Goal: Task Accomplishment & Management: Use online tool/utility

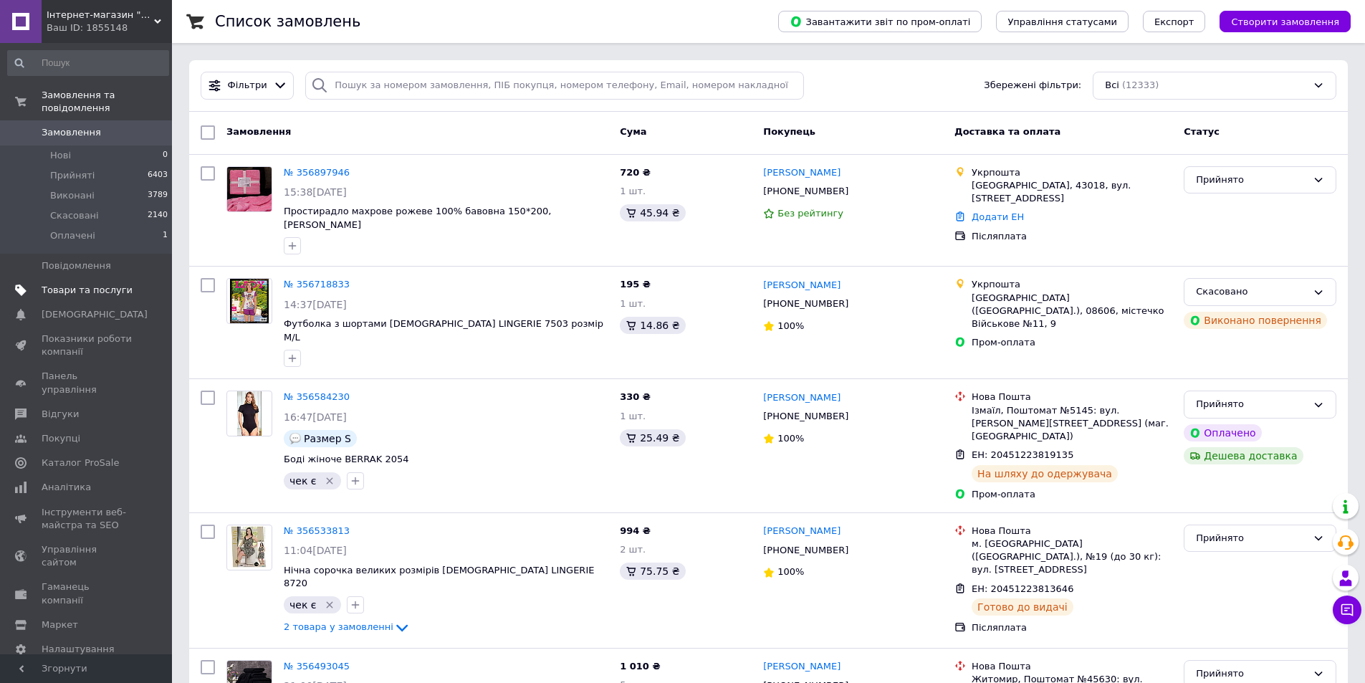
click at [106, 284] on span "Товари та послуги" at bounding box center [87, 290] width 91 height 13
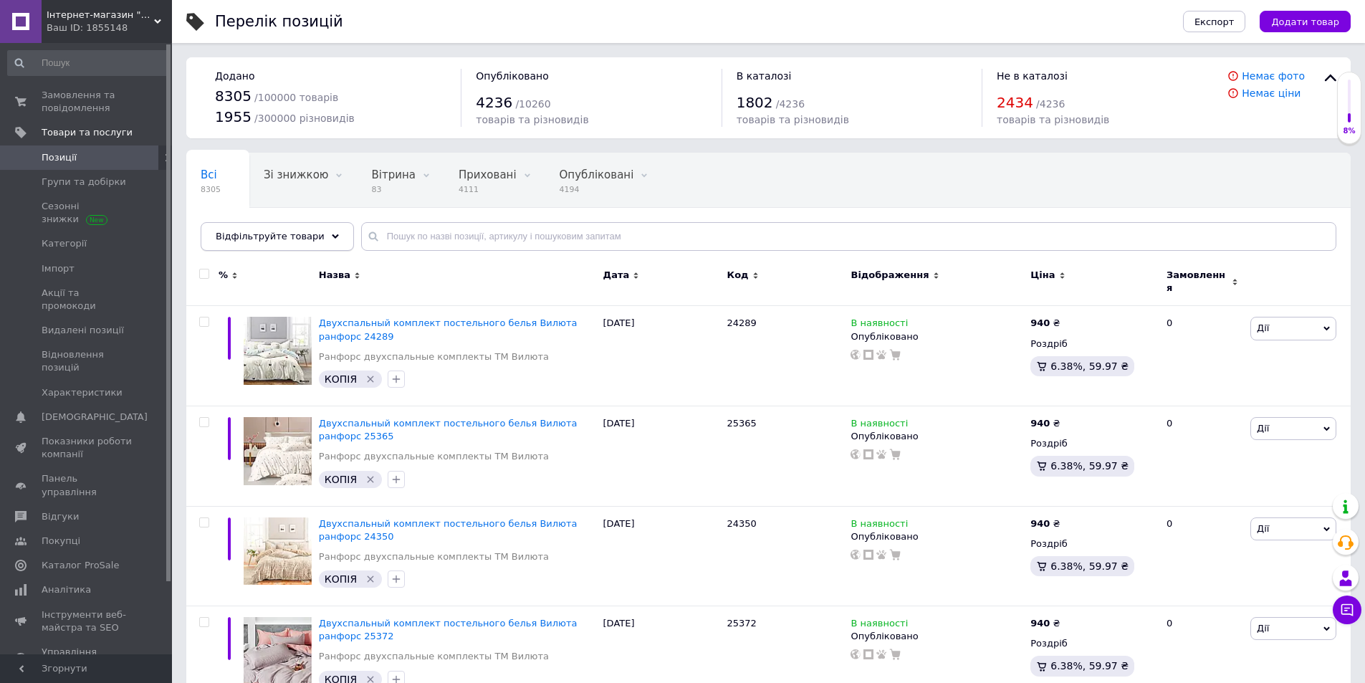
click at [280, 236] on span "Відфільтруйте товари" at bounding box center [270, 236] width 109 height 11
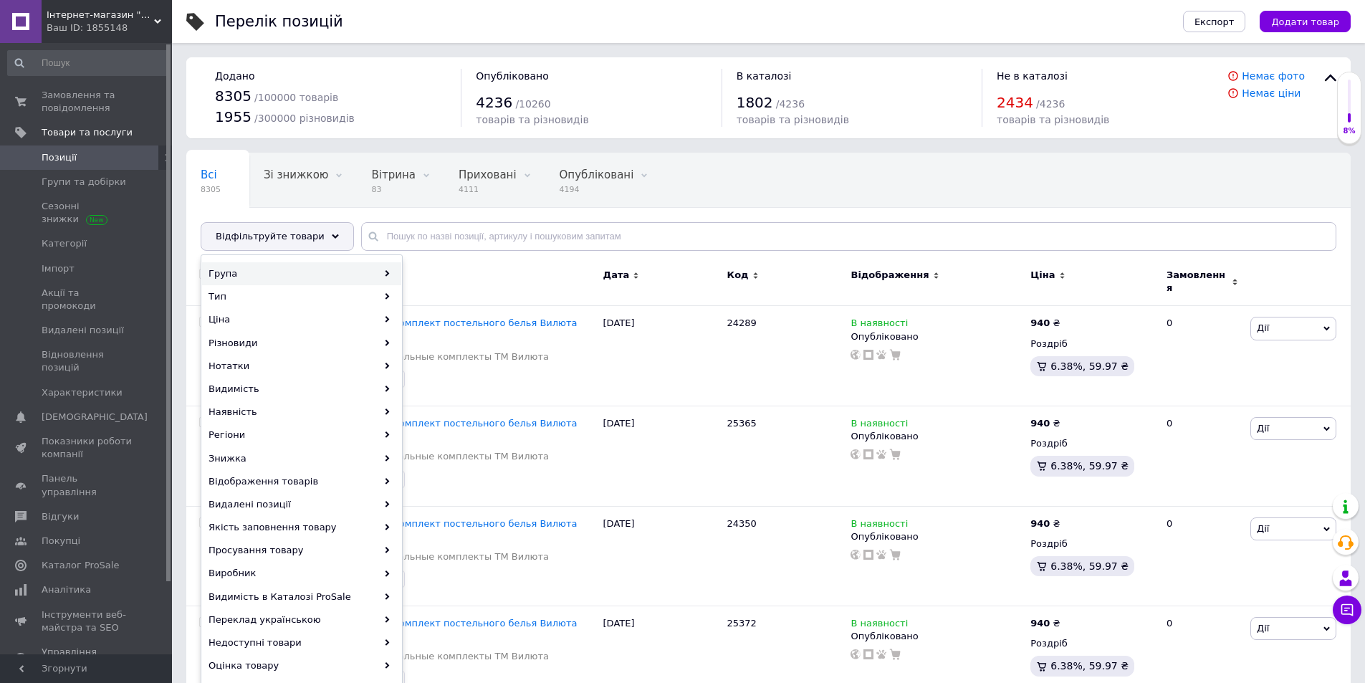
click at [287, 274] on div "Група" at bounding box center [301, 273] width 199 height 23
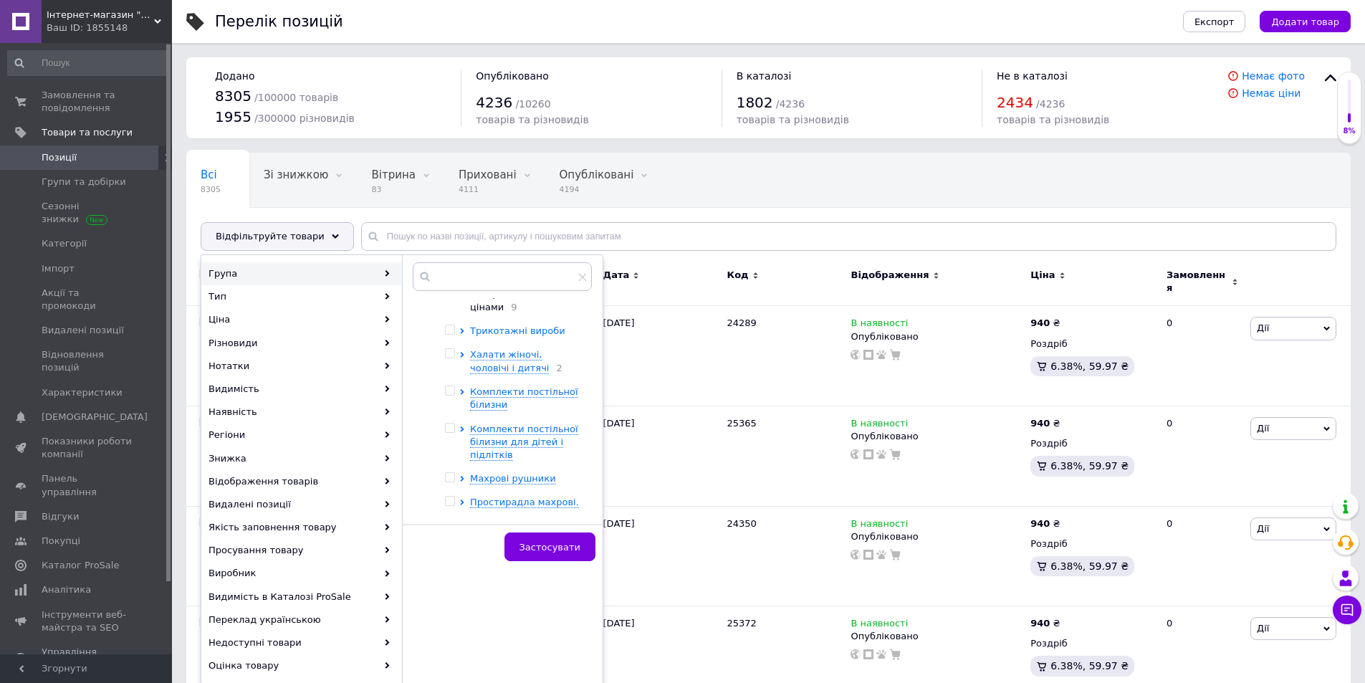
scroll to position [143, 0]
click at [501, 410] on span "Махрові рушники" at bounding box center [513, 406] width 86 height 11
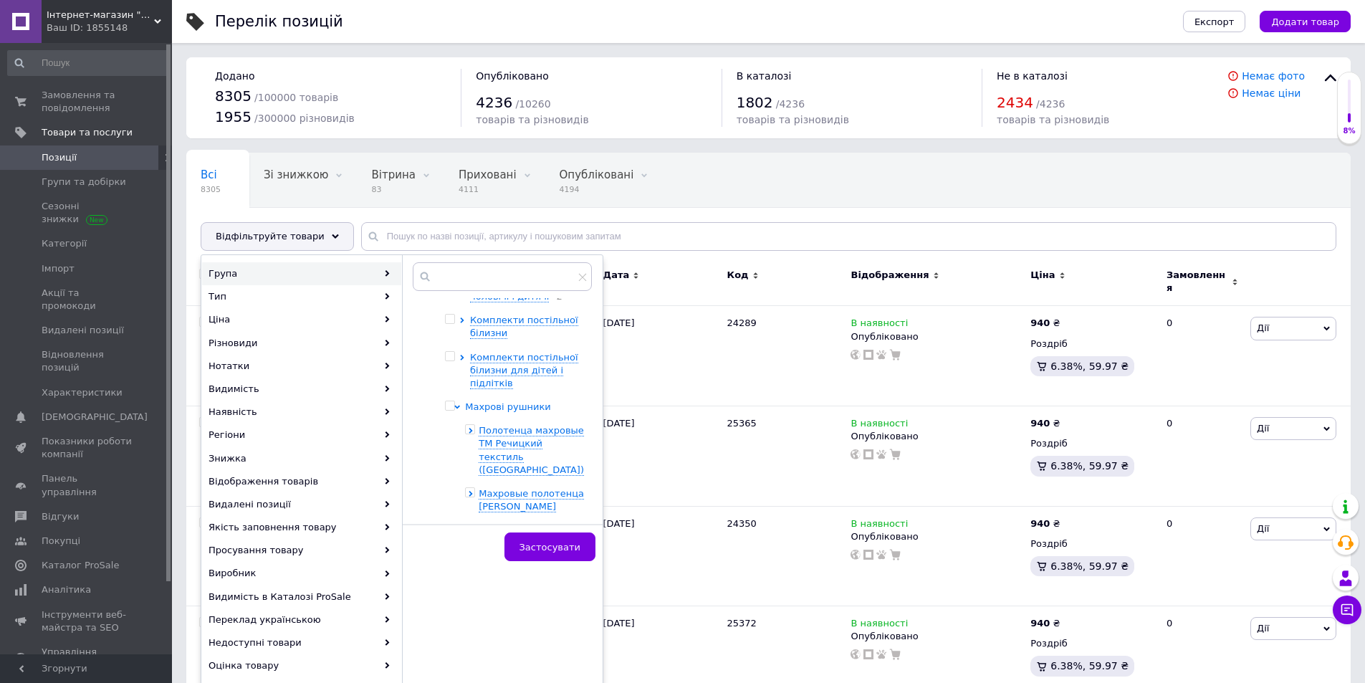
scroll to position [215, 0]
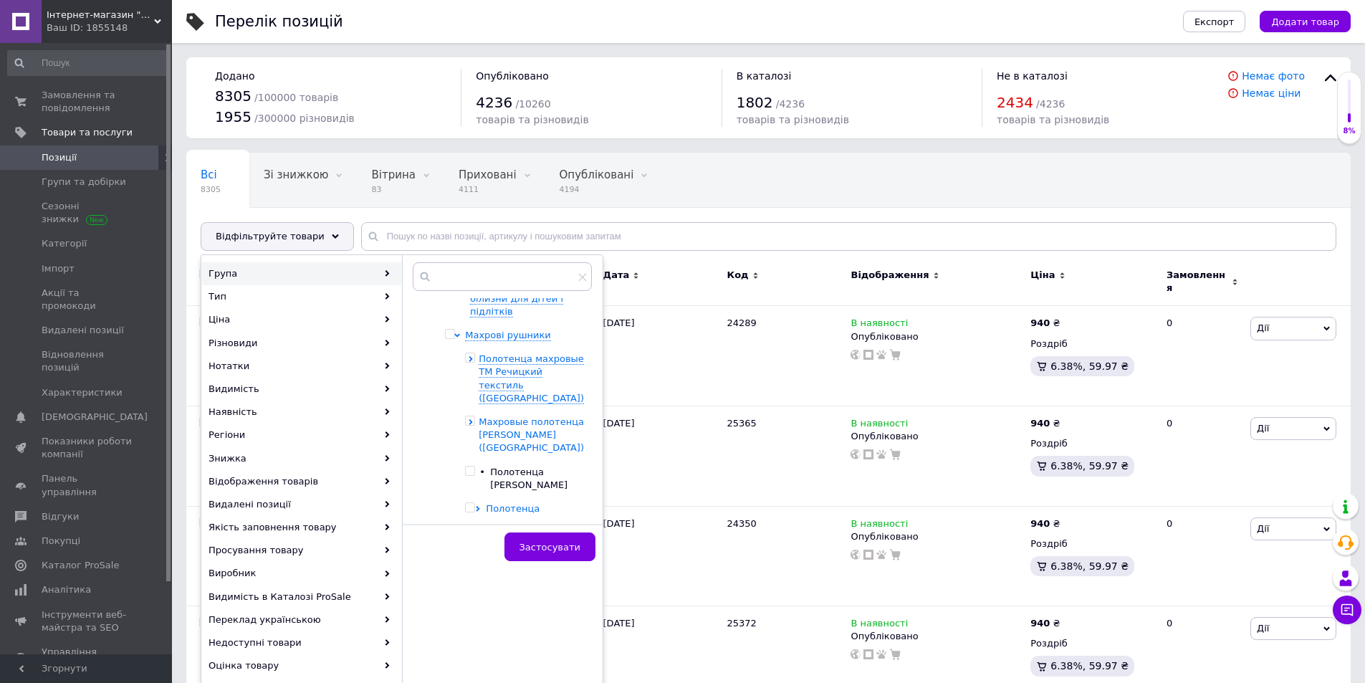
click at [516, 439] on span "Махровые полотенца AISHA ([GEOGRAPHIC_DATA])" at bounding box center [531, 434] width 105 height 37
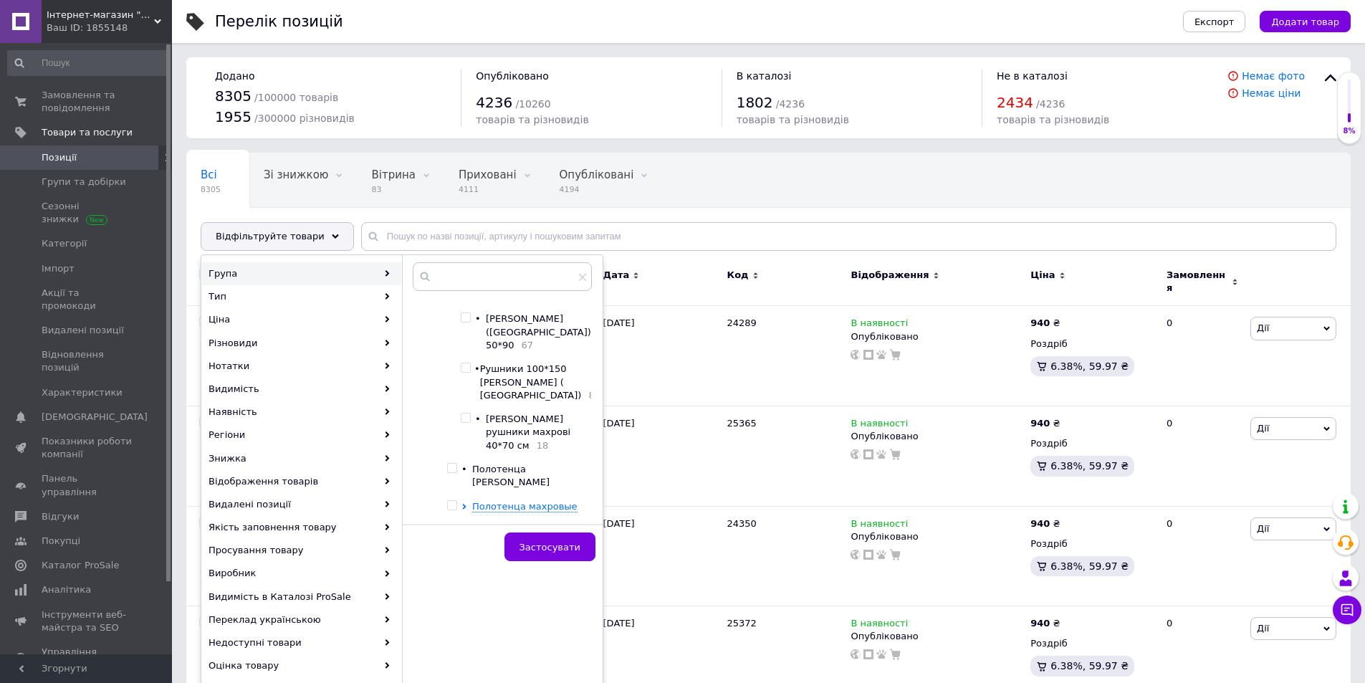
scroll to position [430, 0]
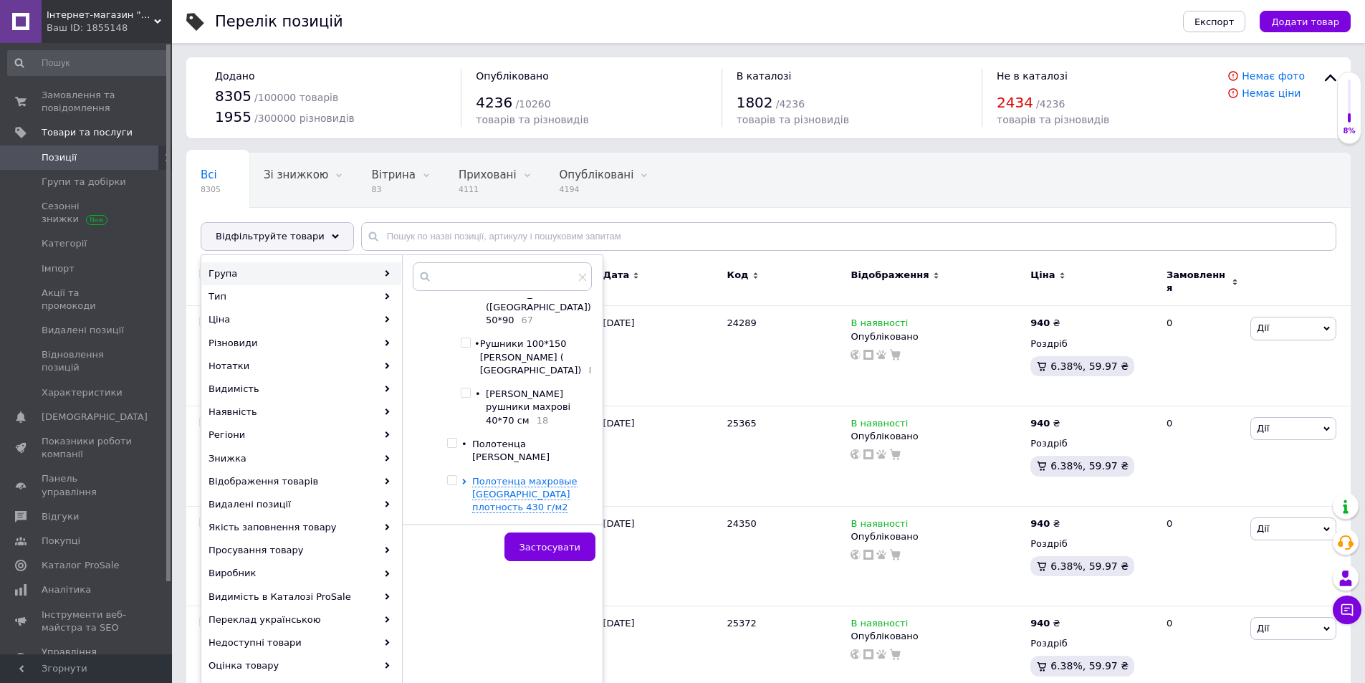
click at [461, 414] on div at bounding box center [461, 307] width 0 height 239
click at [470, 398] on input "checkbox" at bounding box center [465, 392] width 9 height 9
checkbox input "true"
click at [567, 526] on div "Застосувати" at bounding box center [502, 546] width 201 height 44
click at [567, 549] on span "Застосувати" at bounding box center [549, 547] width 61 height 11
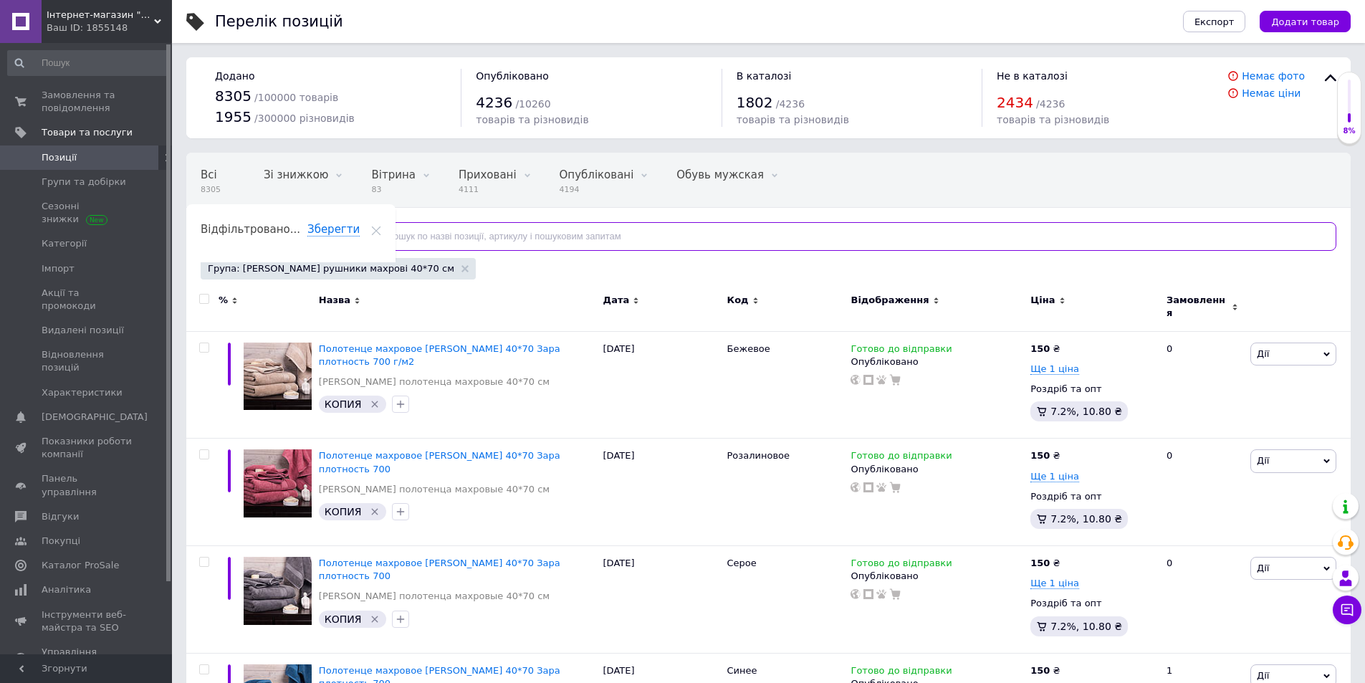
click at [497, 236] on input "text" at bounding box center [848, 236] width 975 height 29
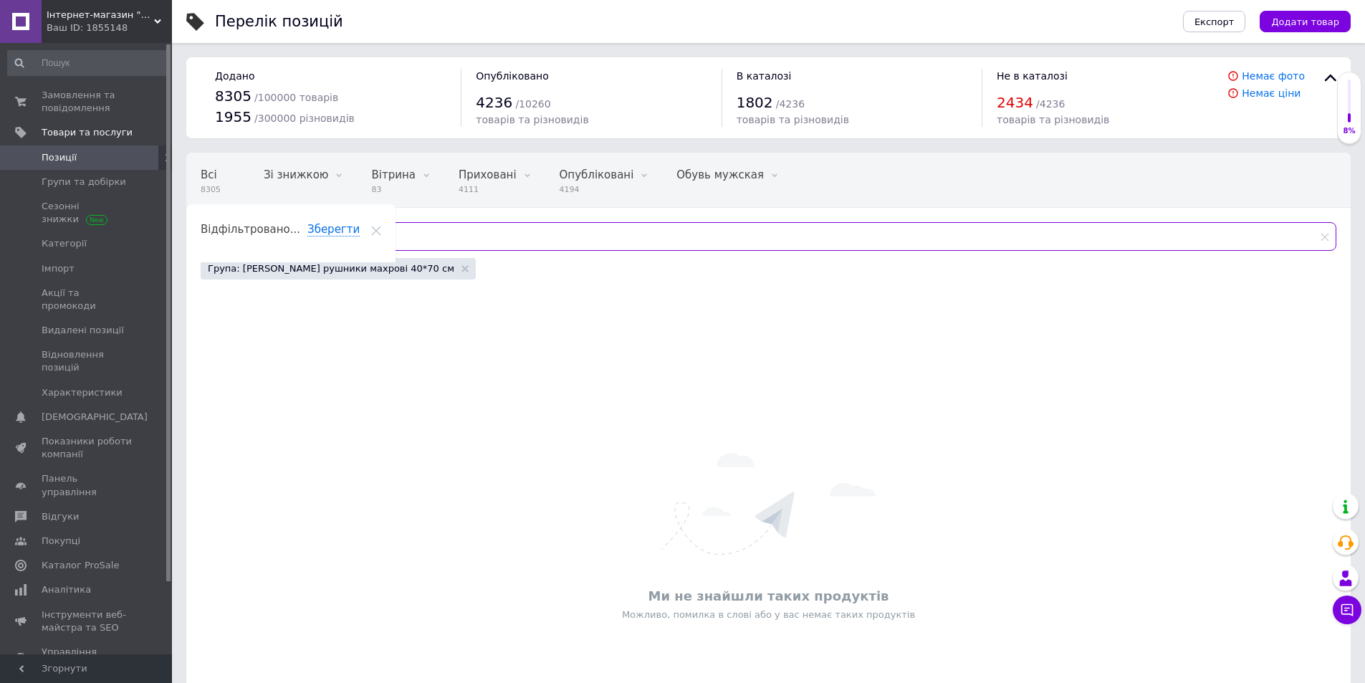
type input "c"
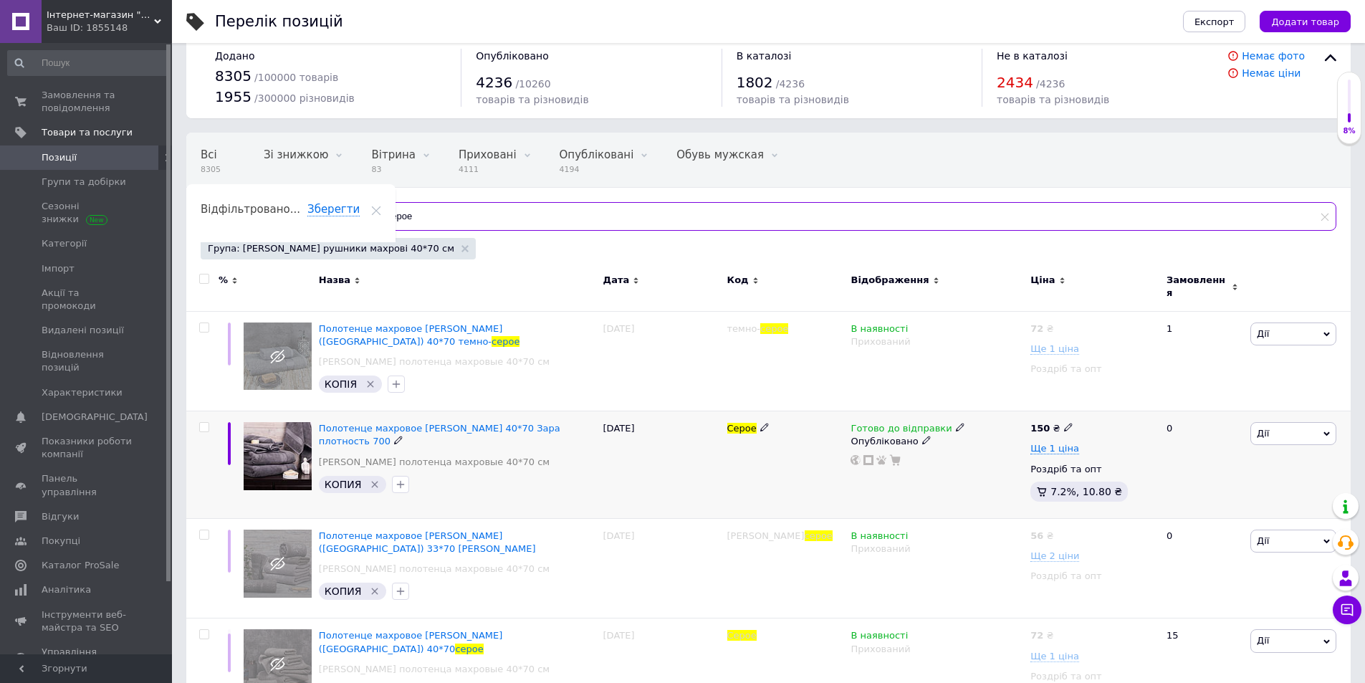
scroll to position [32, 0]
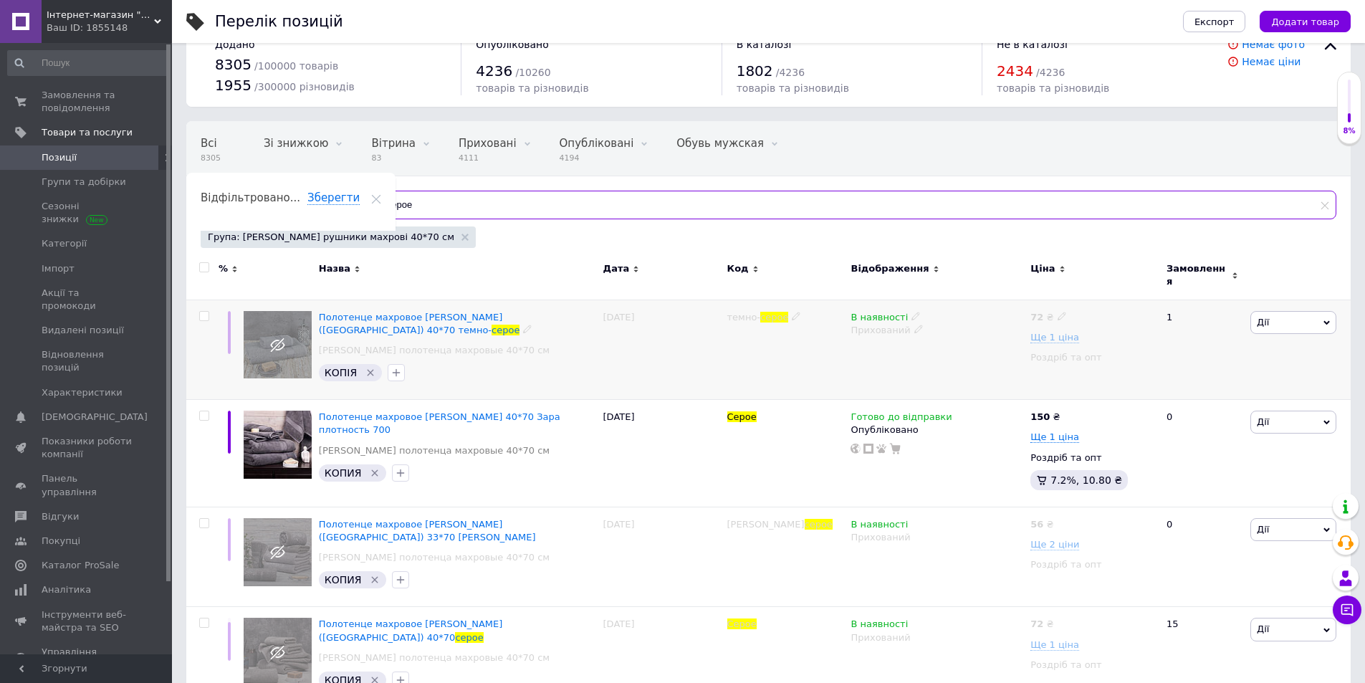
type input "серое"
click at [1291, 312] on span "Дії" at bounding box center [1293, 322] width 86 height 23
click at [1201, 380] on li "Копіювати" at bounding box center [1240, 390] width 190 height 20
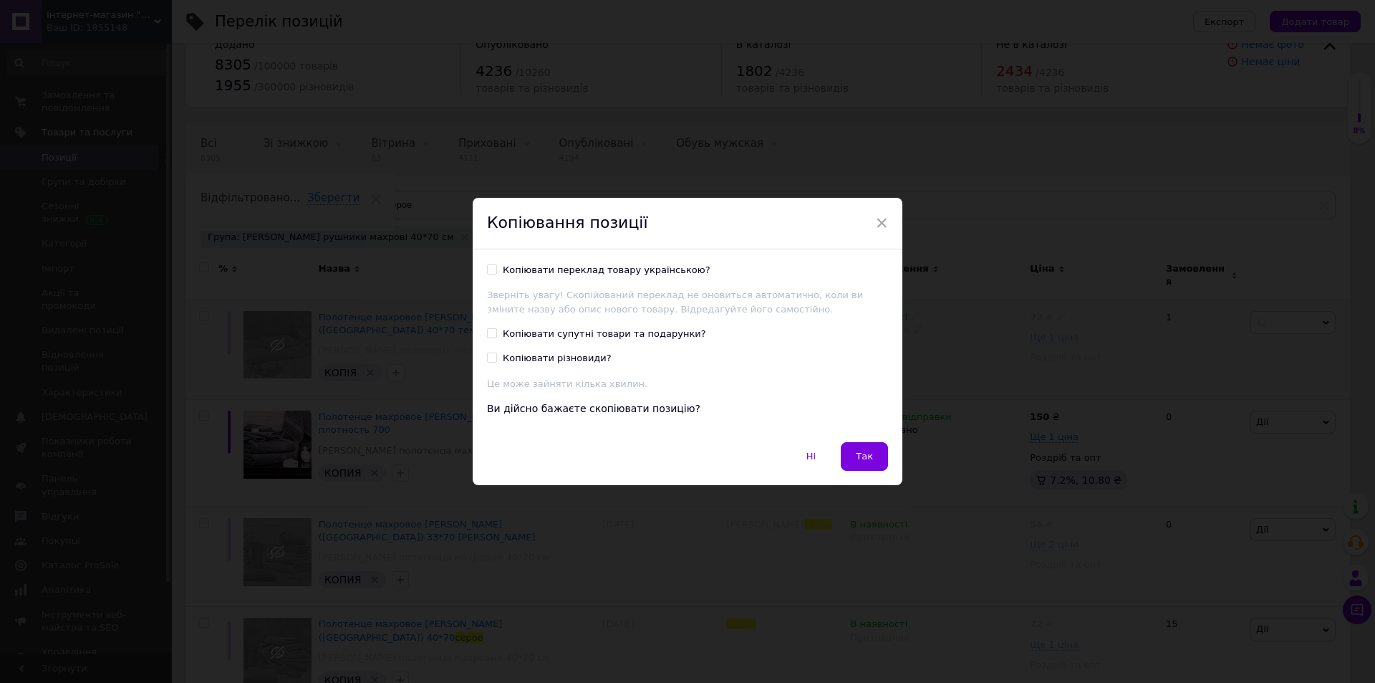
click at [576, 274] on div "Копіювати переклад товару українською?" at bounding box center [607, 270] width 208 height 13
click at [496, 274] on input "Копіювати переклад товару українською?" at bounding box center [491, 268] width 9 height 9
checkbox input "true"
click at [875, 458] on button "Так" at bounding box center [864, 456] width 47 height 29
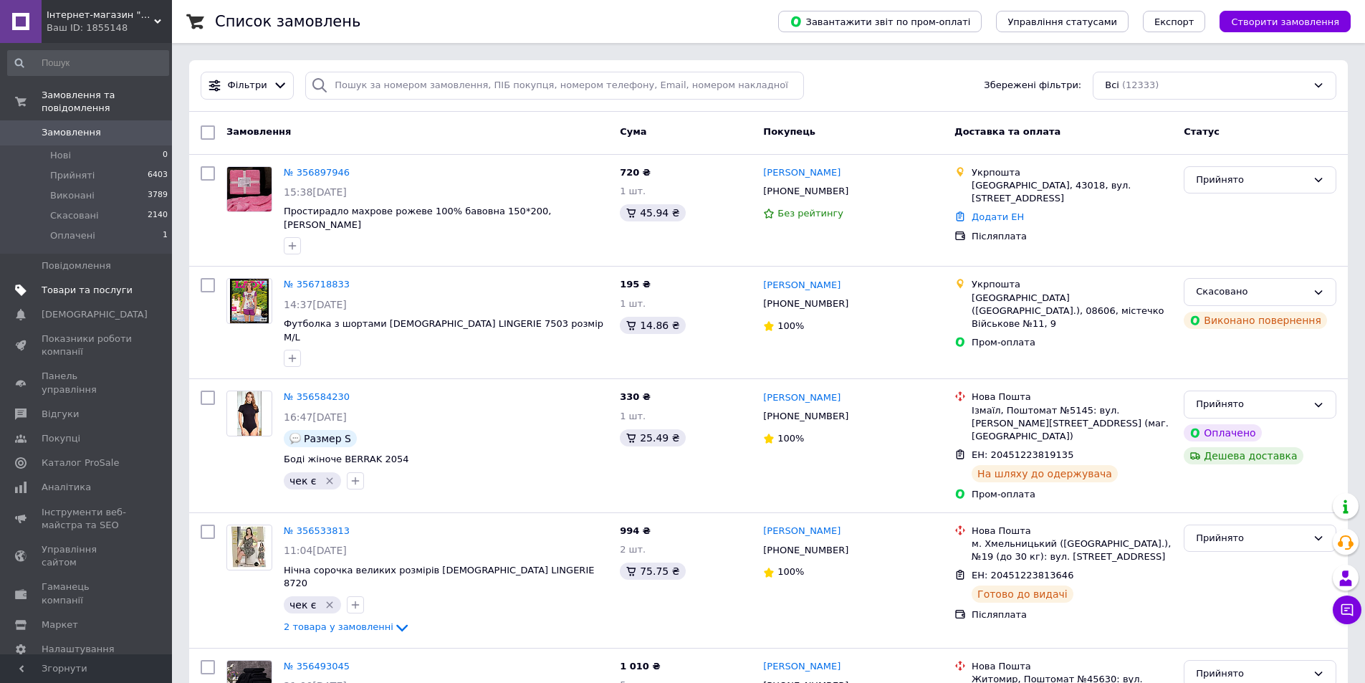
click at [127, 284] on span "Товари та послуги" at bounding box center [87, 290] width 91 height 13
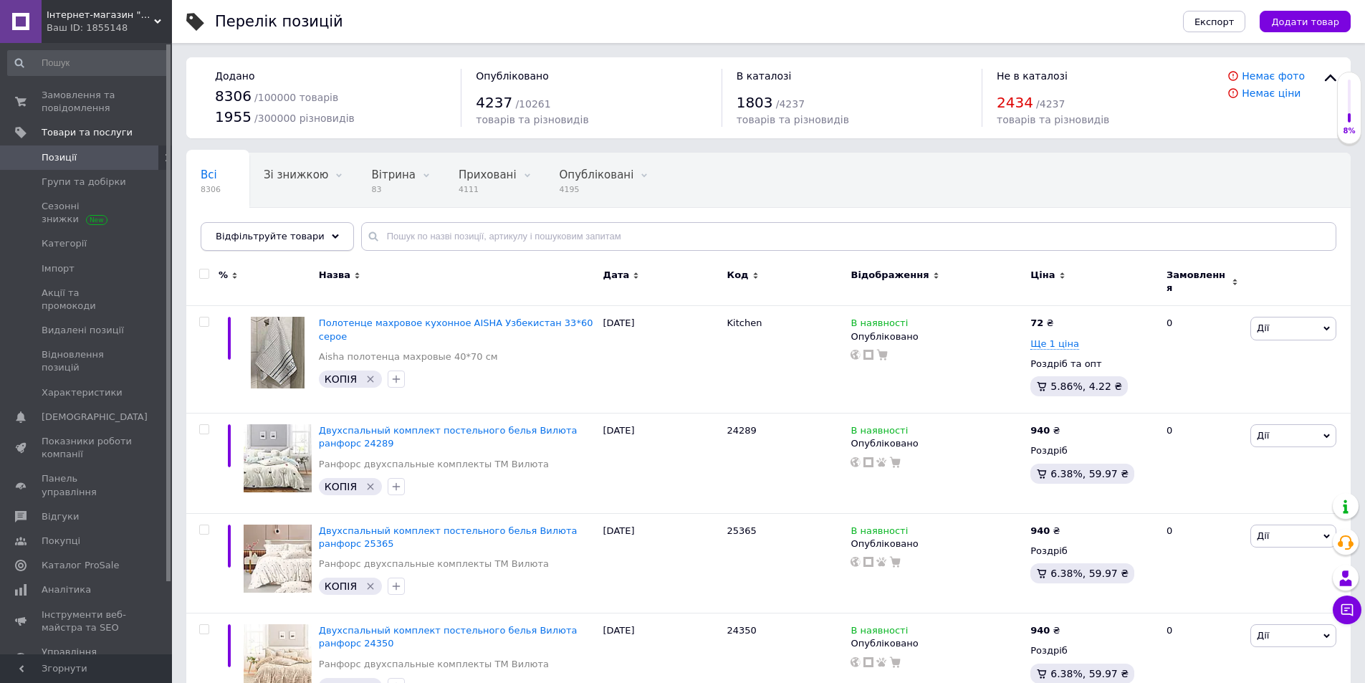
click at [321, 241] on div "Відфільтруйте товари" at bounding box center [277, 236] width 153 height 29
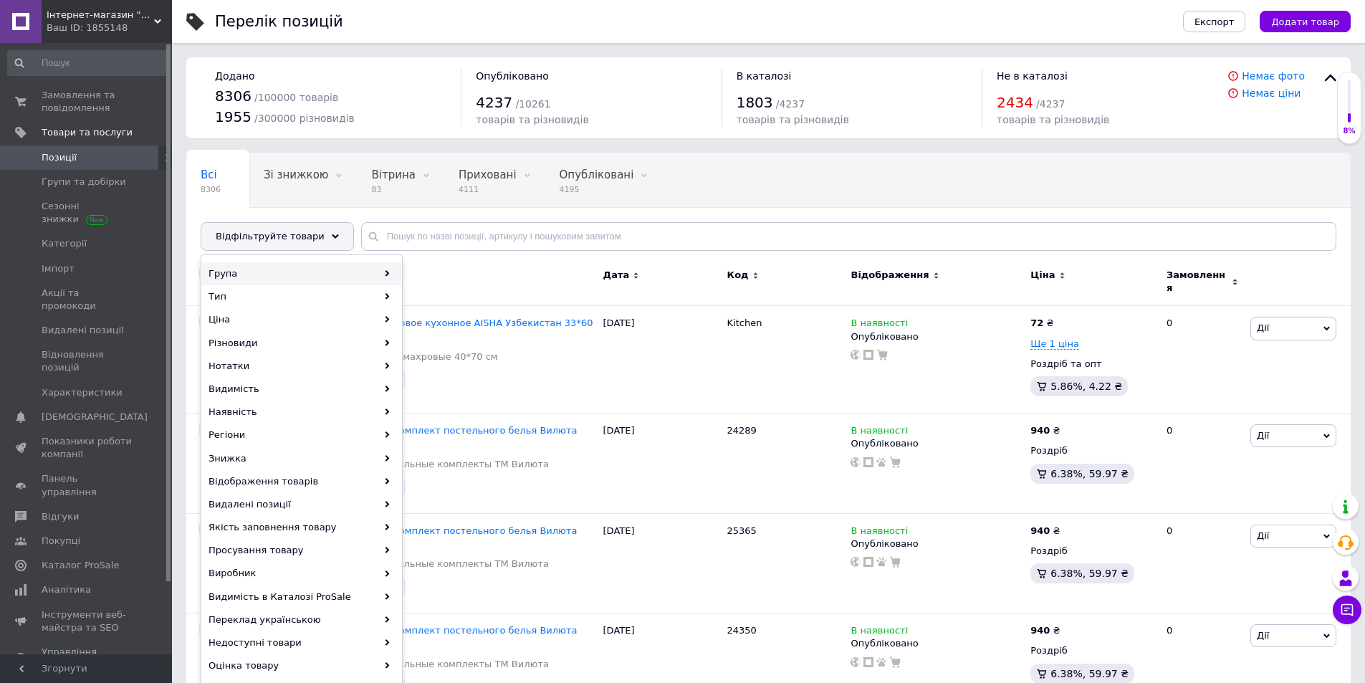
click at [324, 270] on div "Група" at bounding box center [301, 273] width 199 height 23
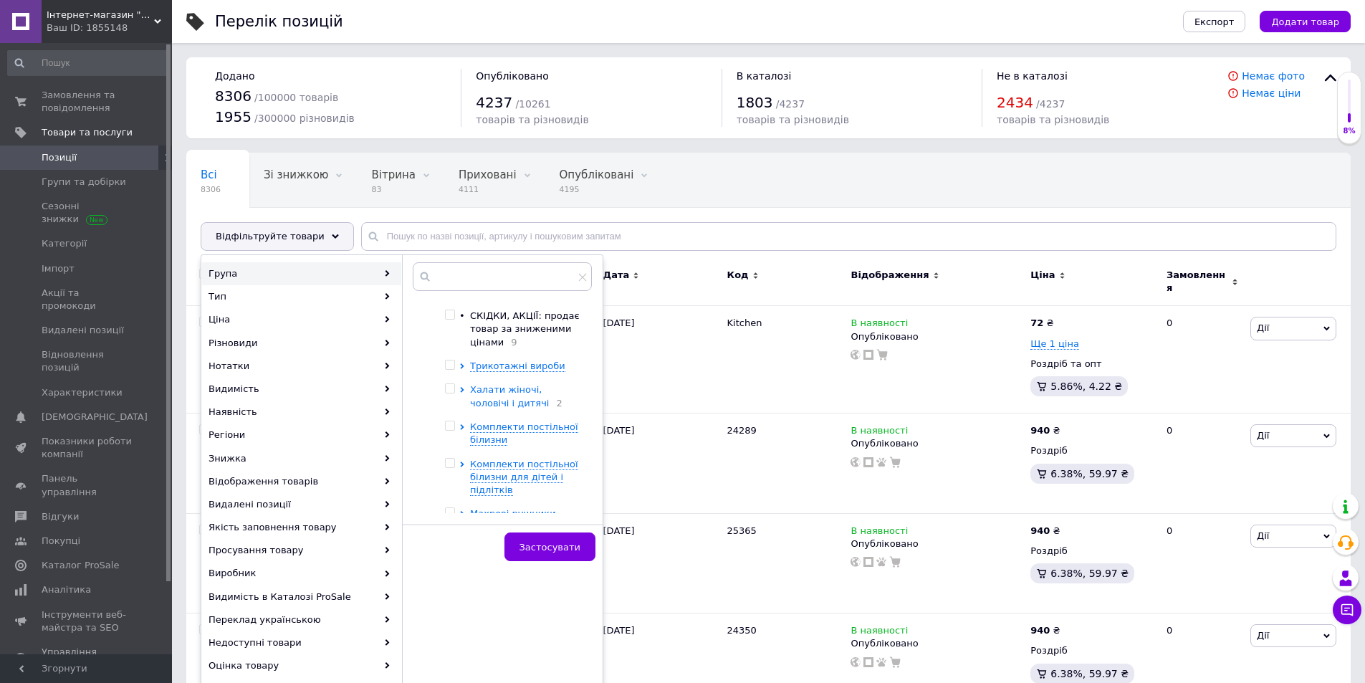
scroll to position [72, 0]
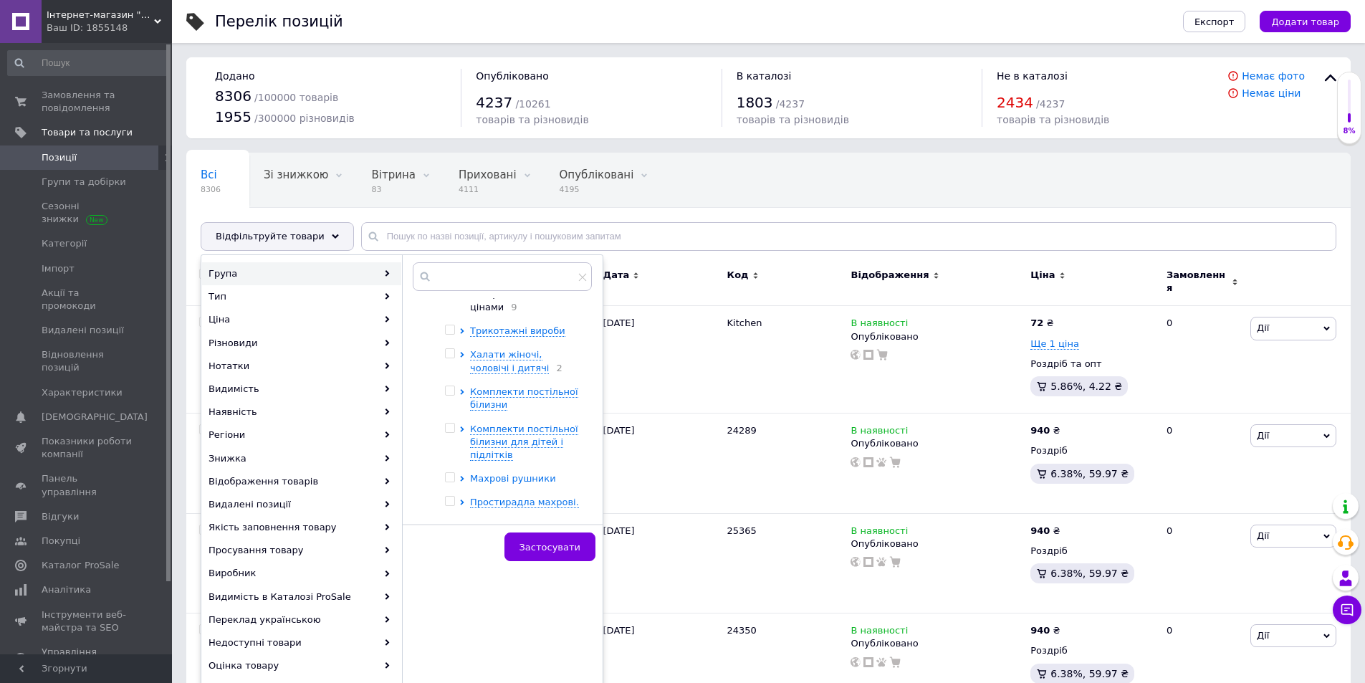
click at [543, 480] on span "Махрові рушники" at bounding box center [513, 478] width 86 height 11
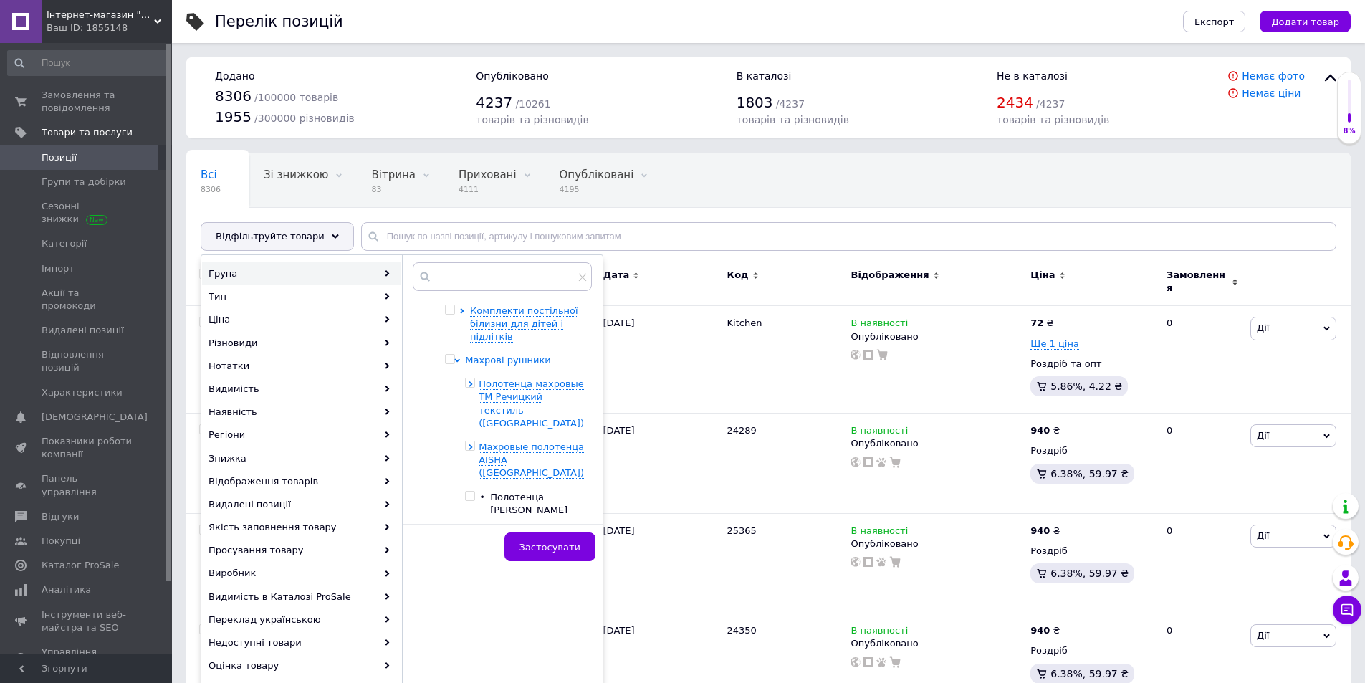
scroll to position [215, 0]
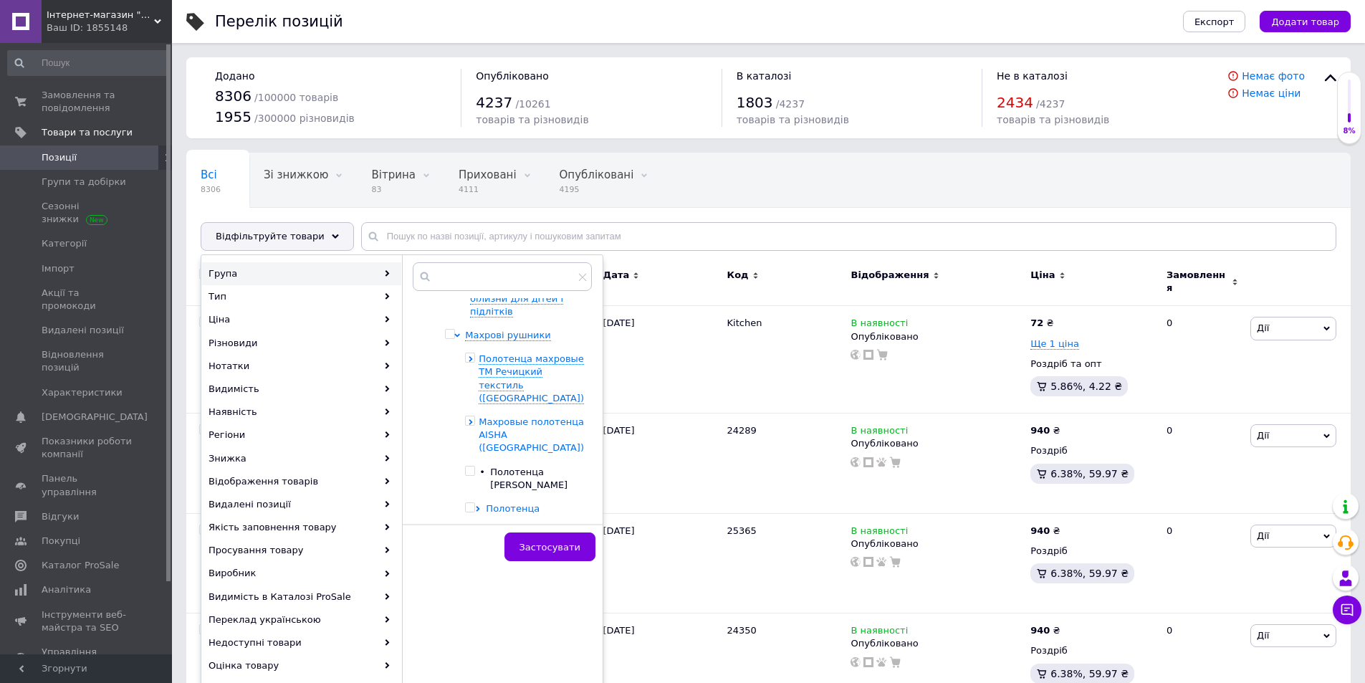
click at [526, 444] on span "Махровые полотенца AISHA ([GEOGRAPHIC_DATA])" at bounding box center [531, 434] width 105 height 37
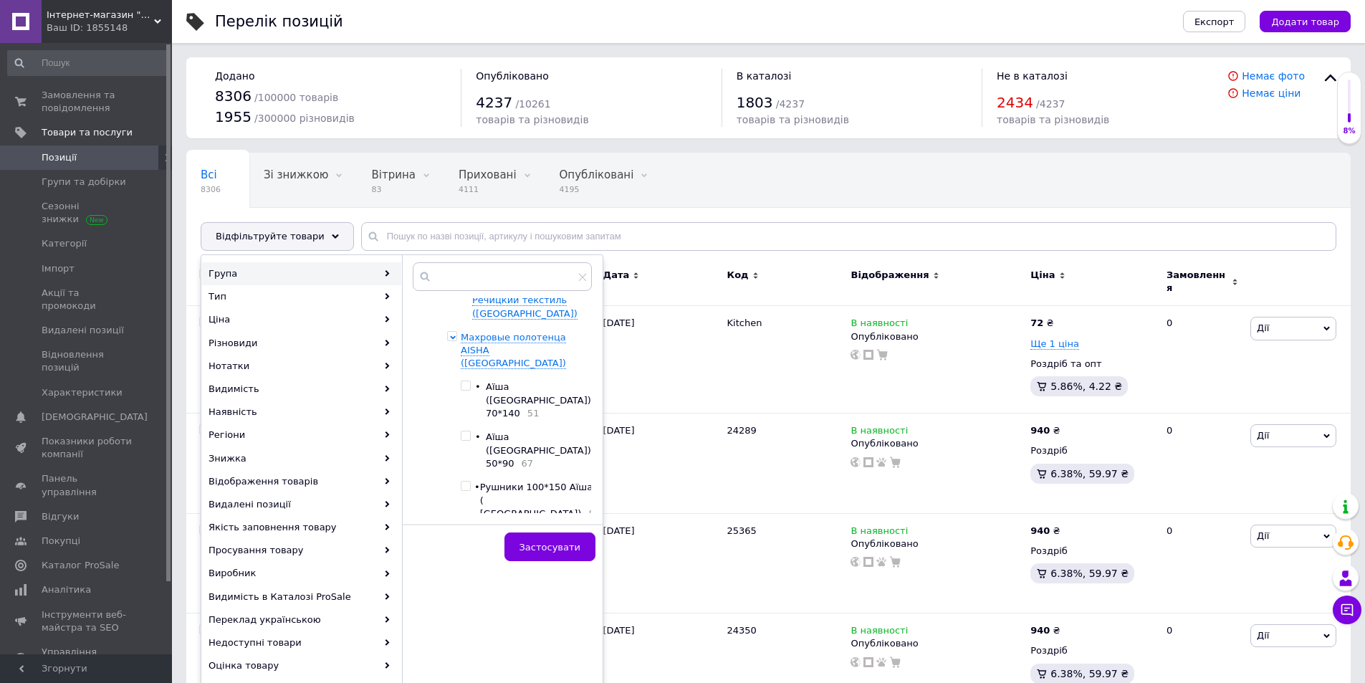
click at [470, 441] on input "checkbox" at bounding box center [465, 435] width 9 height 9
checkbox input "true"
click at [540, 544] on span "Застосувати" at bounding box center [549, 547] width 61 height 11
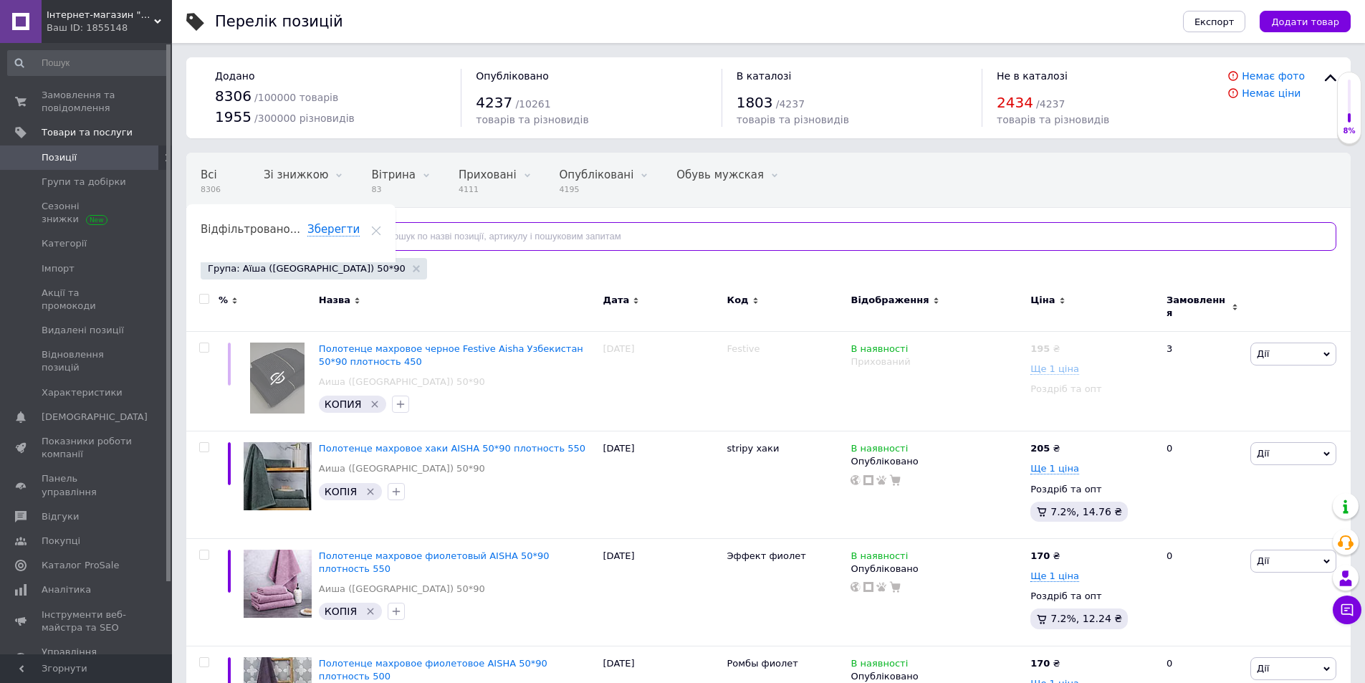
click at [534, 236] on input "text" at bounding box center [848, 236] width 975 height 29
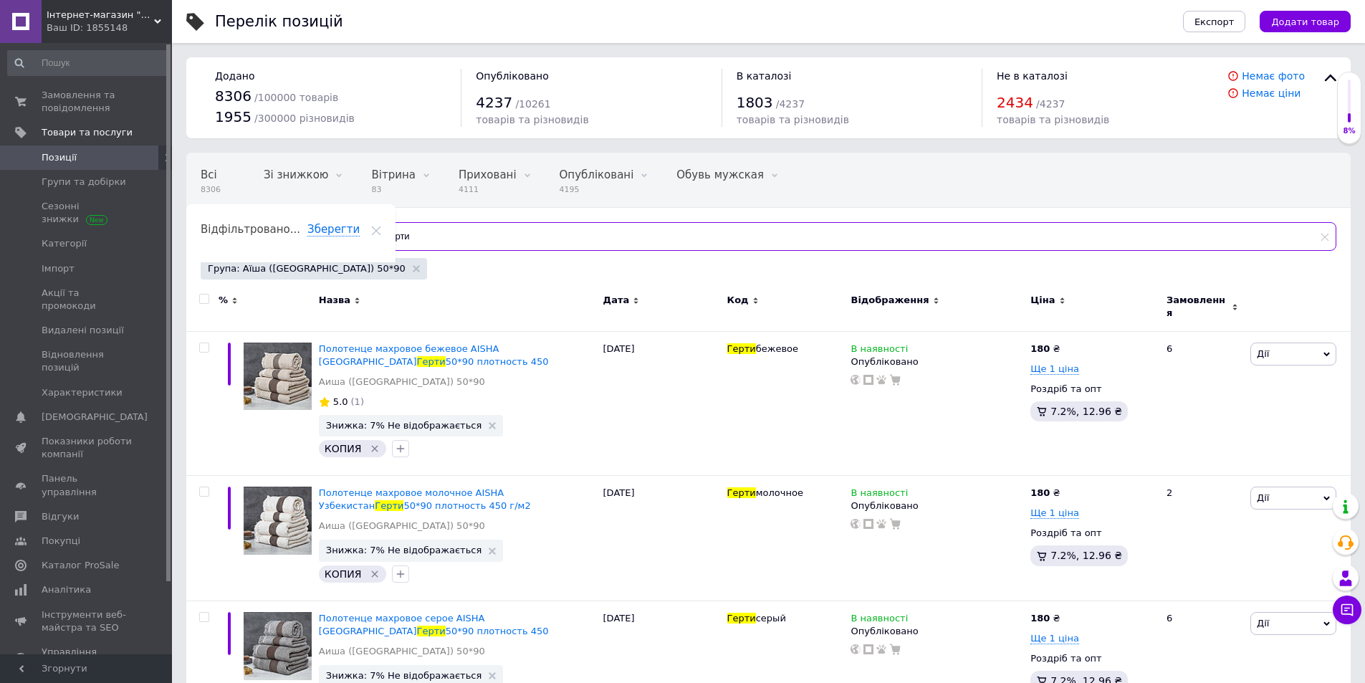
drag, startPoint x: 428, startPoint y: 241, endPoint x: 191, endPoint y: 257, distance: 237.6
click at [191, 257] on div "Всі 8306 Зі знижкою 0 Видалити Редагувати Вітрина 83 Видалити Редагувати Прихов…" at bounding box center [768, 218] width 1164 height 130
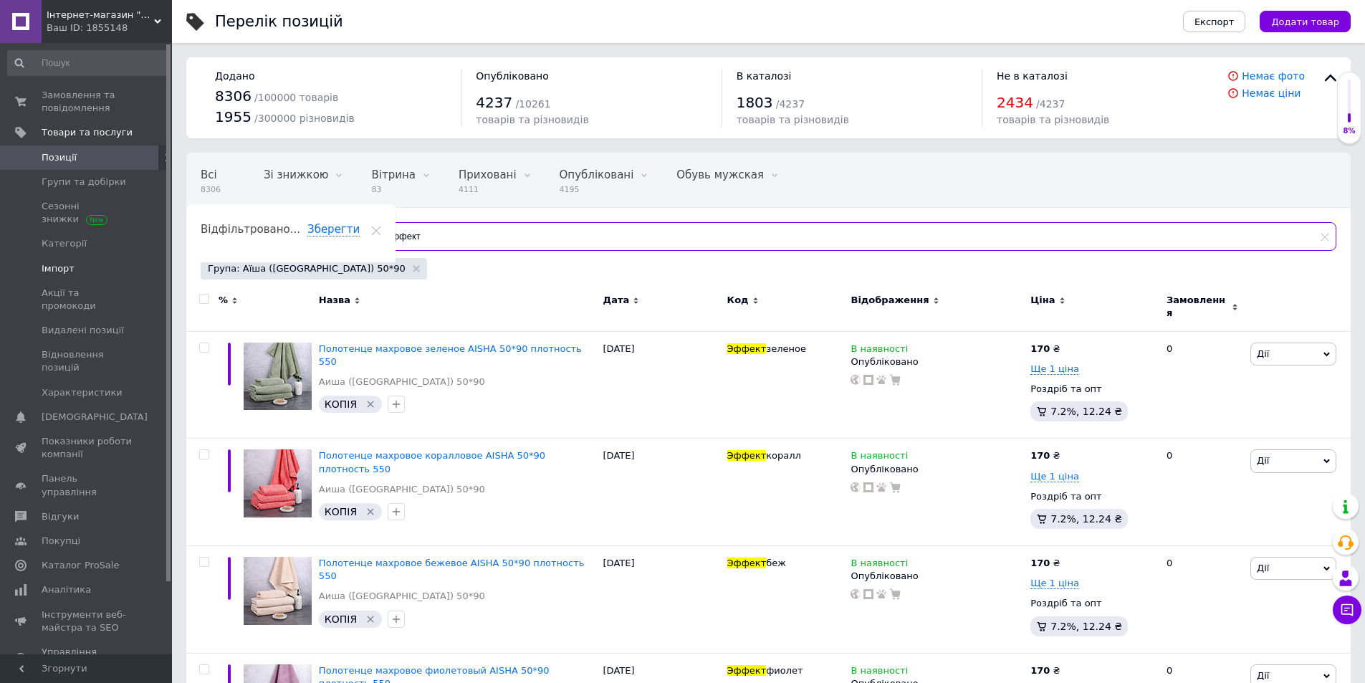
drag, startPoint x: 432, startPoint y: 227, endPoint x: 0, endPoint y: 279, distance: 435.0
click at [0, 279] on div "Інтернет-магазин "Світ текстилю" Ваш ID: 1855148 Сайт Інтернет-магазин "Світ те…" at bounding box center [682, 440] width 1365 height 881
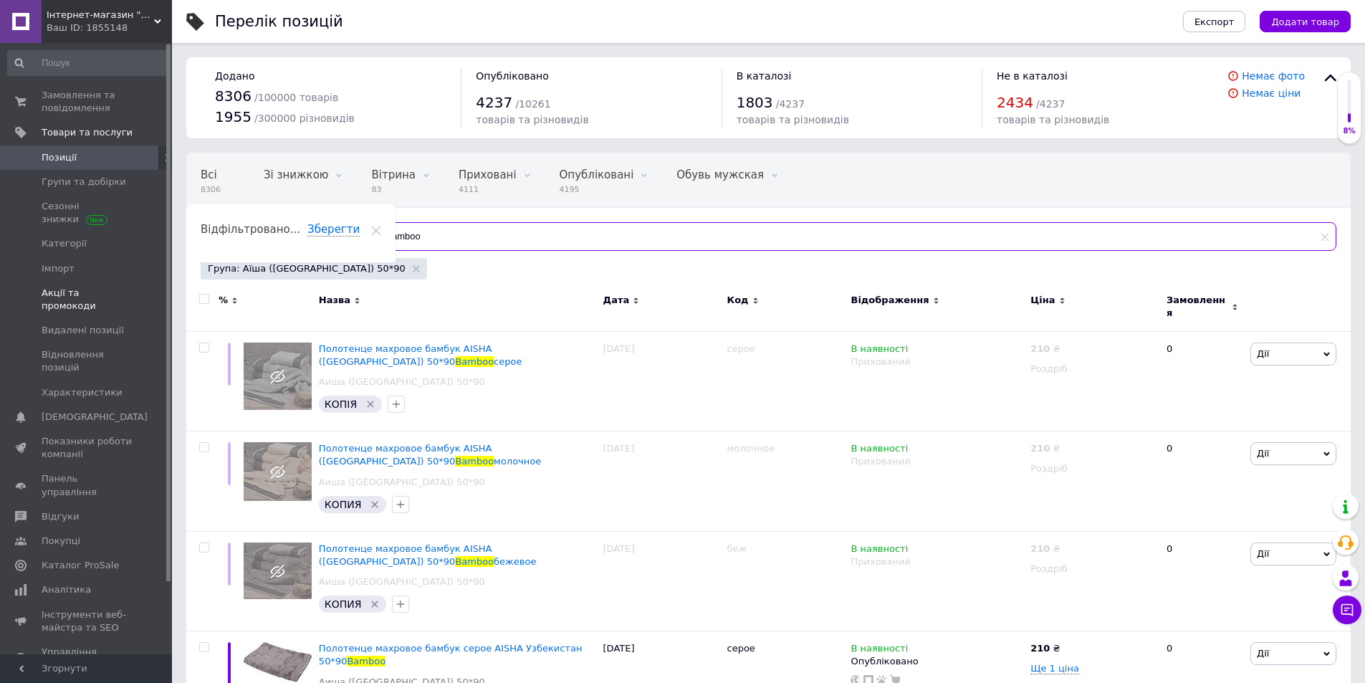
drag, startPoint x: 438, startPoint y: 229, endPoint x: 48, endPoint y: 301, distance: 396.3
click at [48, 301] on div "Інтернет-магазин "Світ текстилю" Ваш ID: 1855148 Сайт Інтернет-магазин "Світ те…" at bounding box center [682, 587] width 1365 height 1174
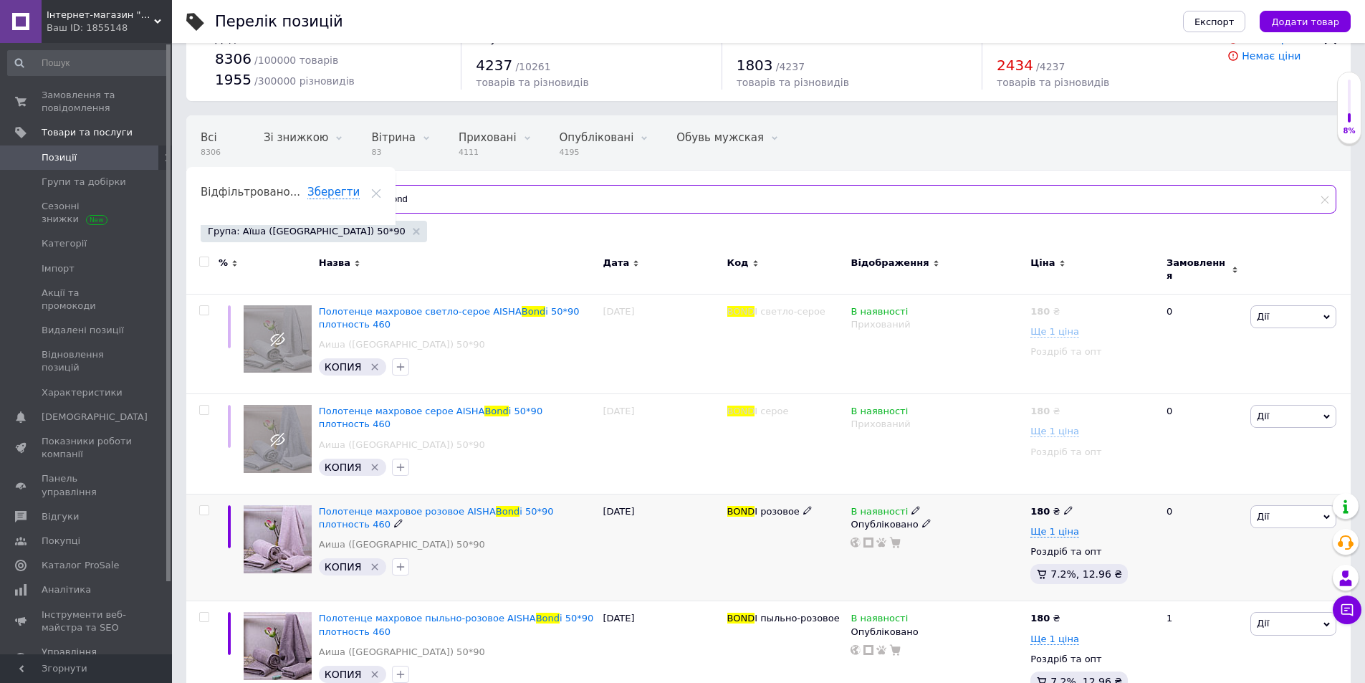
scroll to position [58, 0]
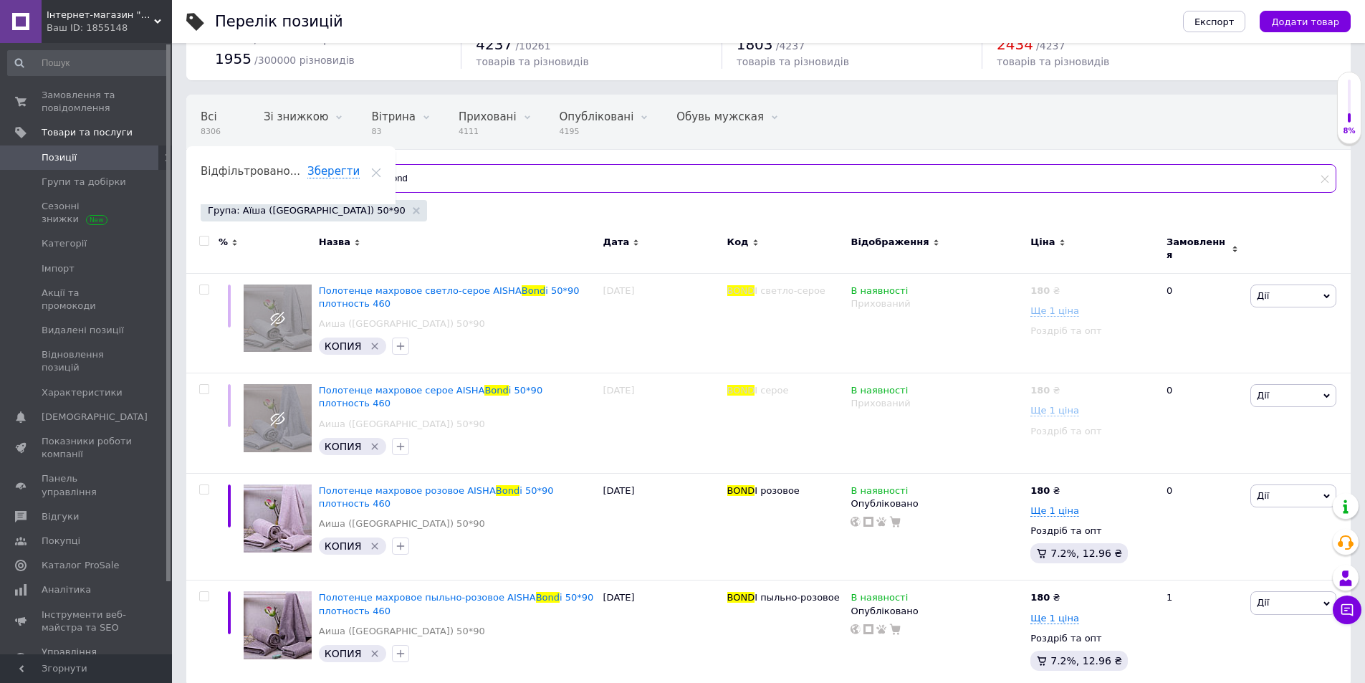
drag, startPoint x: 409, startPoint y: 170, endPoint x: 195, endPoint y: 218, distance: 219.3
click at [195, 218] on div "Відфільтруйте товари bond Група: Аїша ([GEOGRAPHIC_DATA]) 50*90" at bounding box center [768, 194] width 1164 height 61
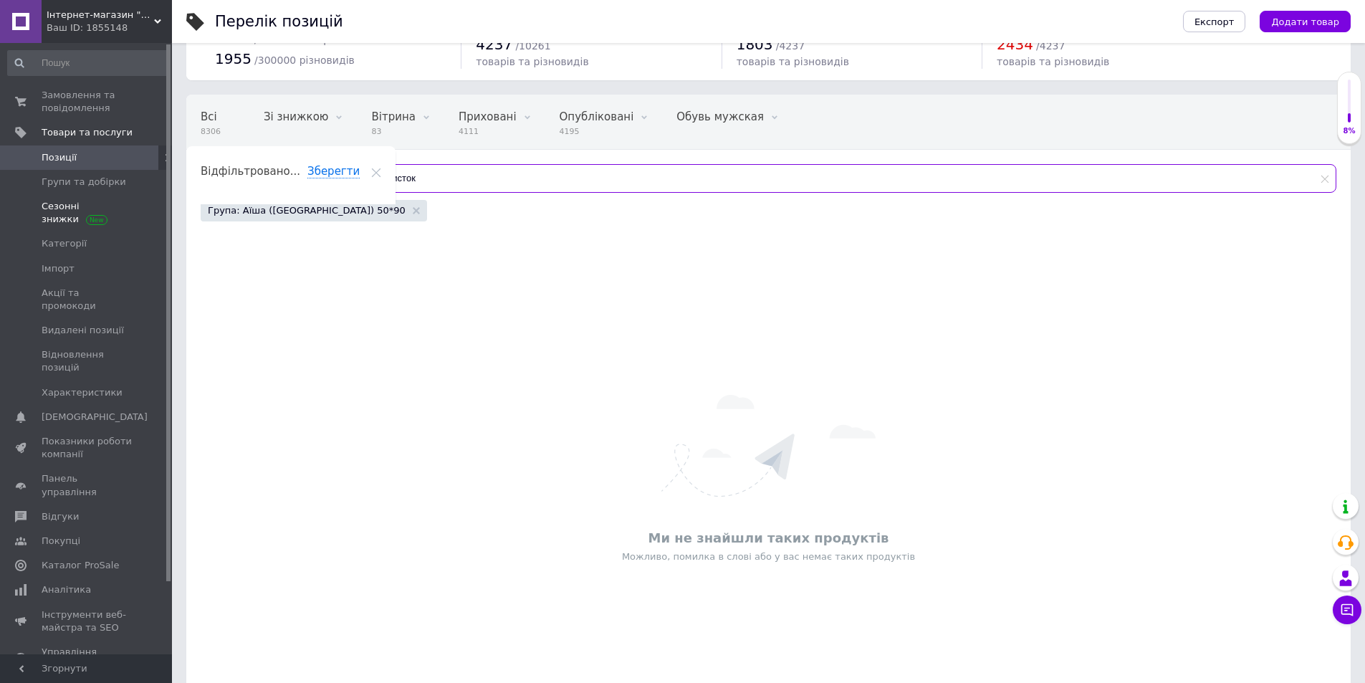
drag, startPoint x: 421, startPoint y: 176, endPoint x: 109, endPoint y: 223, distance: 315.9
click at [109, 223] on div "Інтернет-магазин "Світ текстилю" Ваш ID: 1855148 Сайт Інтернет-магазин "Світ те…" at bounding box center [682, 344] width 1365 height 804
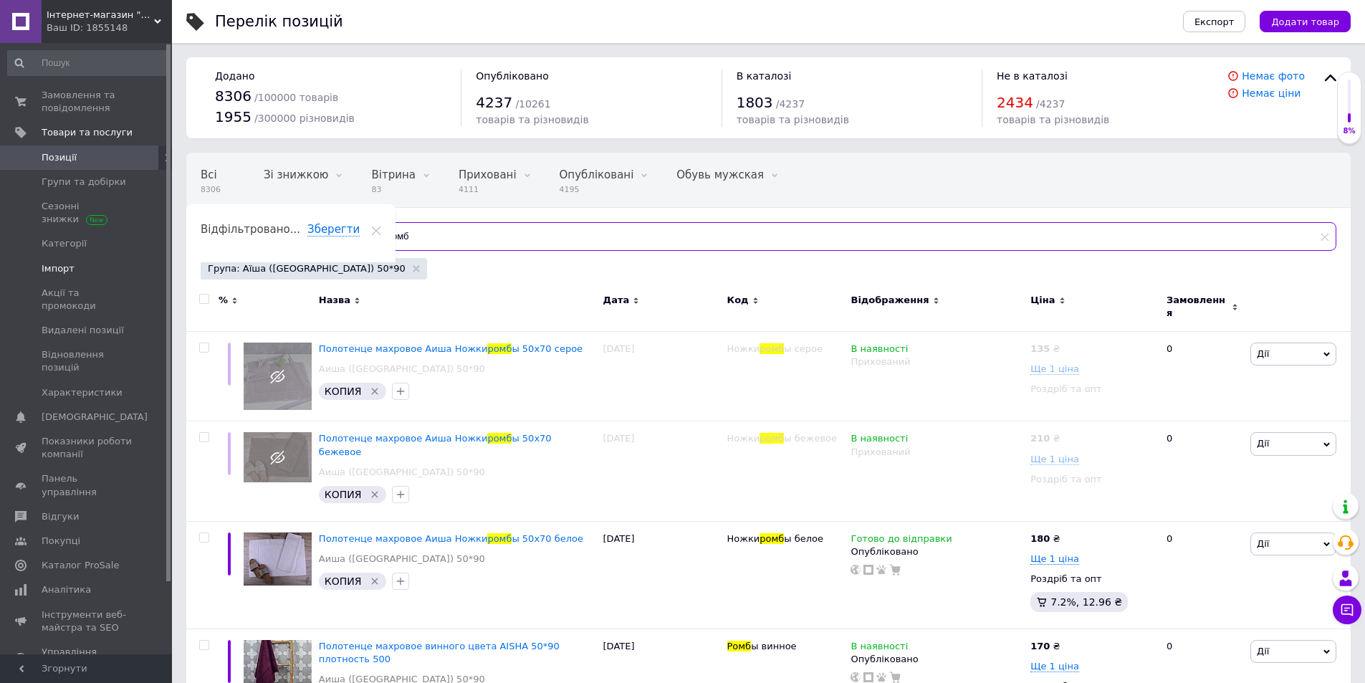
drag, startPoint x: 431, startPoint y: 236, endPoint x: 0, endPoint y: 270, distance: 432.6
click at [0, 270] on div "Інтернет-магазин "Світ текстилю" Ваш ID: 1855148 Сайт Інтернет-магазин "Світ те…" at bounding box center [682, 536] width 1365 height 1072
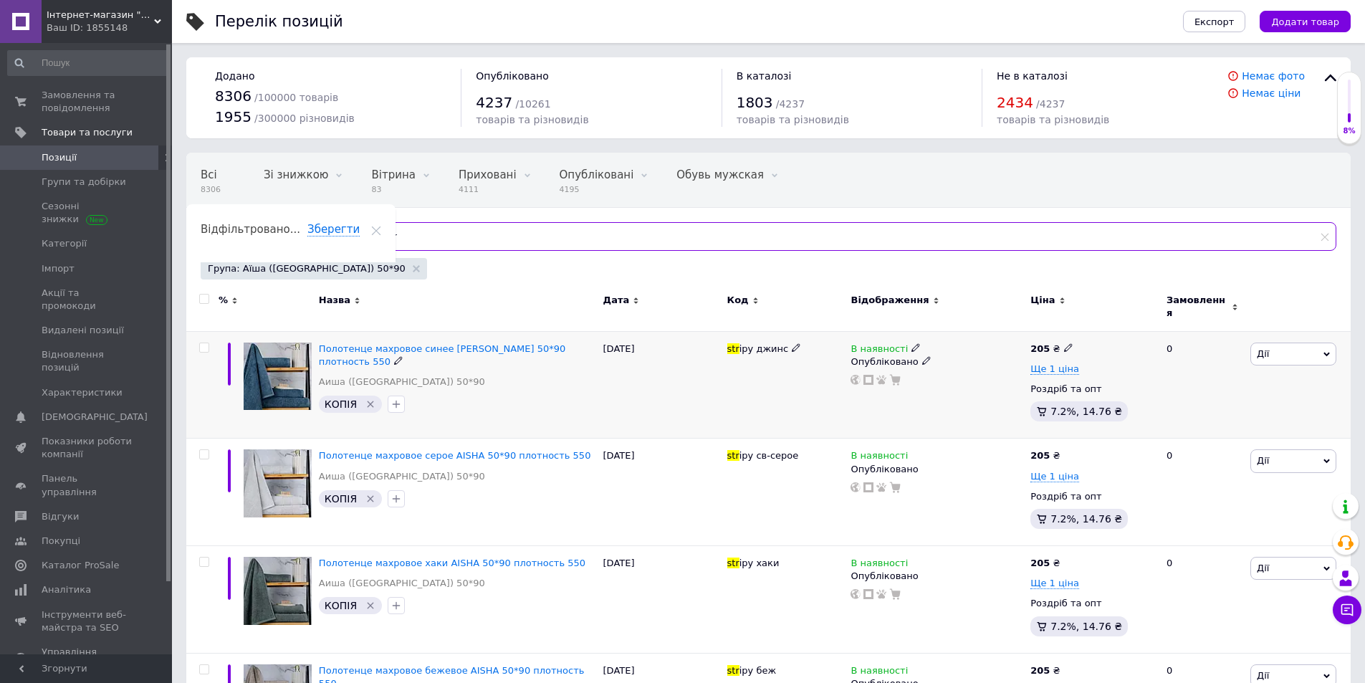
type input "str"
click at [1275, 342] on span "Дії" at bounding box center [1293, 353] width 86 height 23
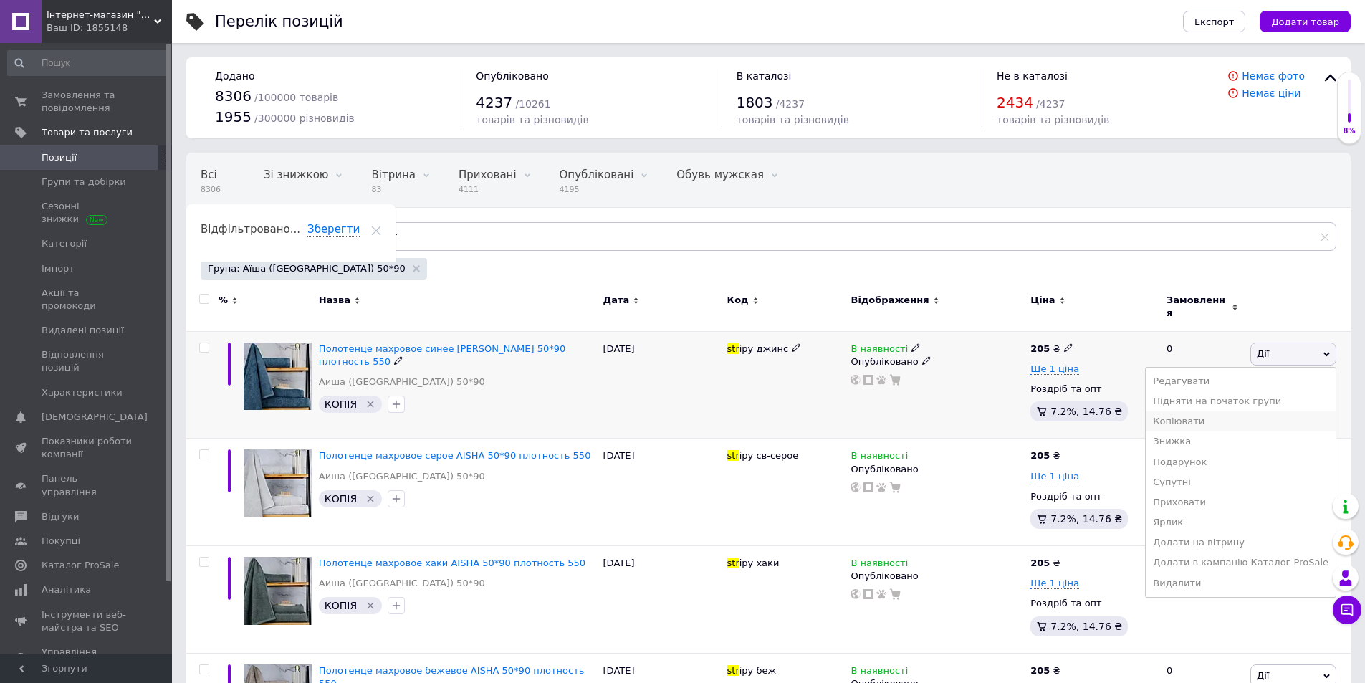
click at [1234, 414] on li "Копіювати" at bounding box center [1240, 421] width 190 height 20
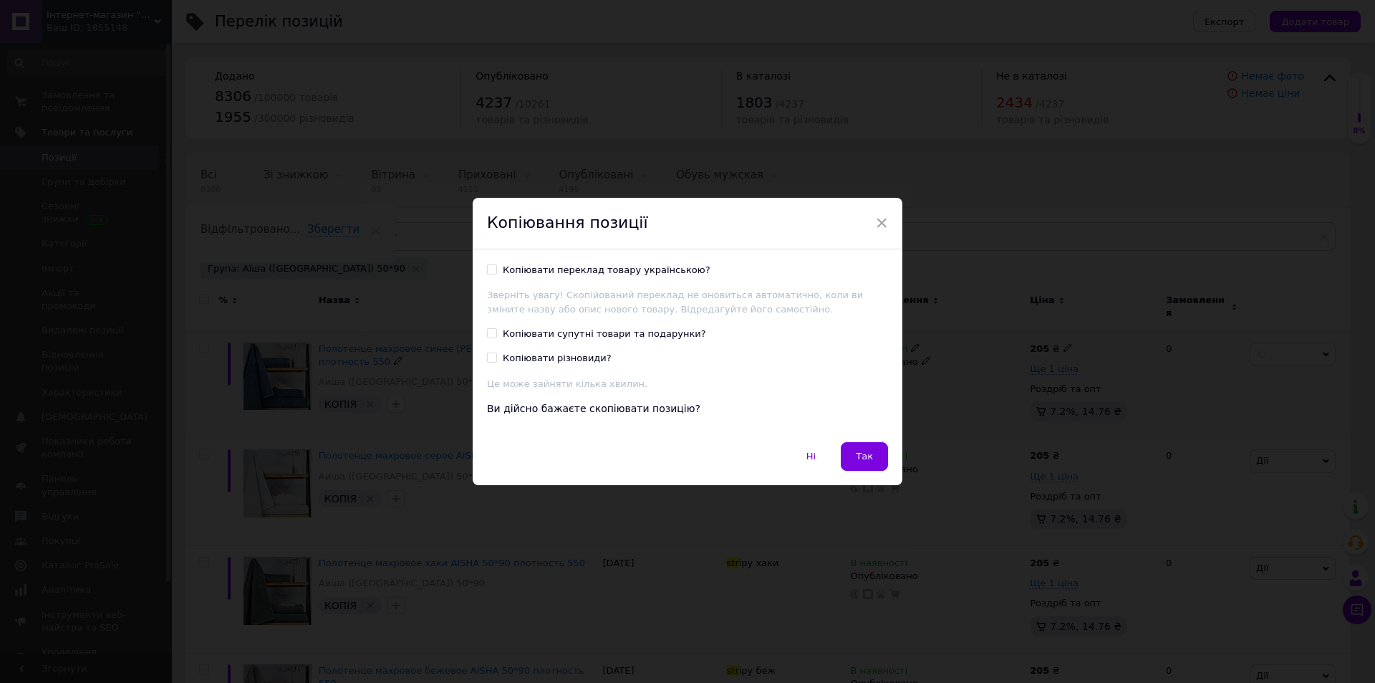
click at [593, 268] on div "Копіювати переклад товару українською?" at bounding box center [607, 270] width 208 height 13
click at [496, 268] on input "Копіювати переклад товару українською?" at bounding box center [491, 268] width 9 height 9
checkbox input "true"
click at [862, 458] on span "Так" at bounding box center [864, 456] width 17 height 11
